Goal: Check status: Check status

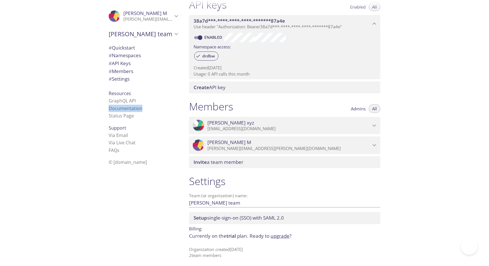
scroll to position [156, 0]
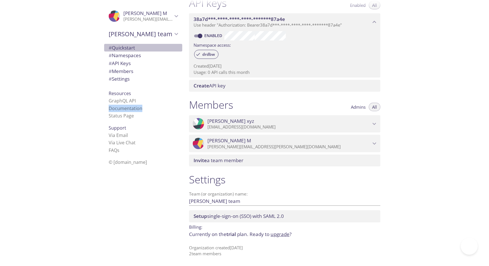
click at [135, 49] on span "# Quickstart" at bounding box center [122, 47] width 26 height 7
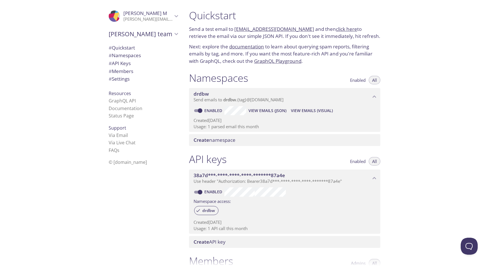
click at [228, 127] on p "Usage: 1 parsed email this month" at bounding box center [285, 127] width 182 height 6
click at [313, 110] on span "View Emails (Visual)" at bounding box center [312, 110] width 42 height 7
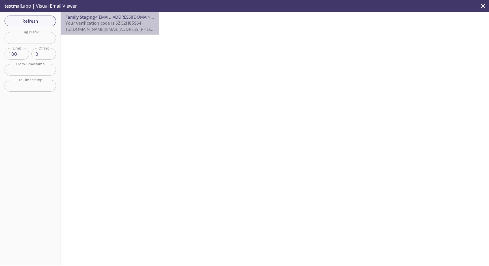
click at [121, 30] on span "To: drdbw.mobile_1755782314@inbox.testmail.app" at bounding box center [137, 29] width 144 height 6
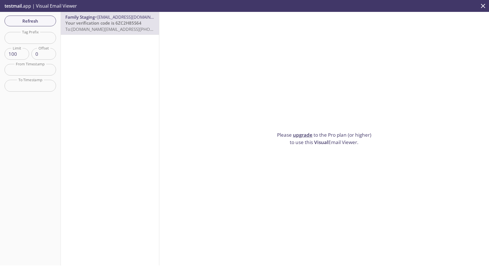
click at [321, 143] on span "Visual" at bounding box center [321, 142] width 14 height 7
click at [50, 20] on span "Refresh" at bounding box center [30, 20] width 42 height 7
